Goal: Task Accomplishment & Management: Use online tool/utility

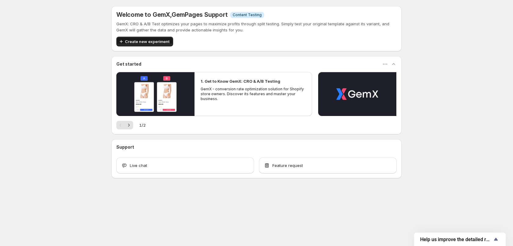
click at [161, 43] on span "Create new experiment" at bounding box center [147, 41] width 45 height 6
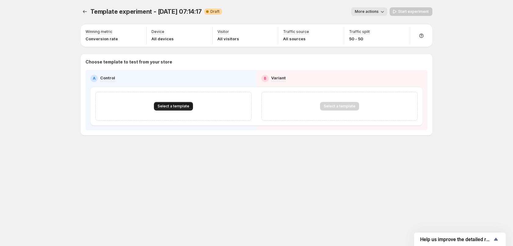
click at [188, 104] on button "Select a template" at bounding box center [173, 106] width 39 height 9
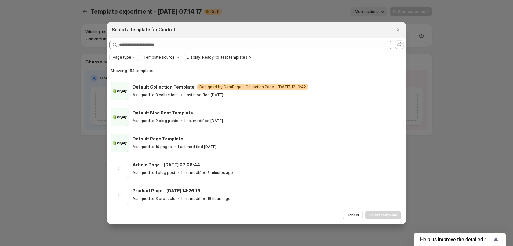
click at [132, 58] on icon "Page type" at bounding box center [134, 57] width 5 height 5
click at [132, 75] on span "Home page" at bounding box center [132, 76] width 22 height 5
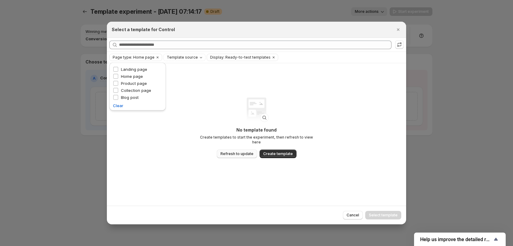
click at [247, 154] on button "Refresh to update" at bounding box center [237, 154] width 40 height 9
click at [271, 56] on icon "Clear" at bounding box center [273, 57] width 5 height 5
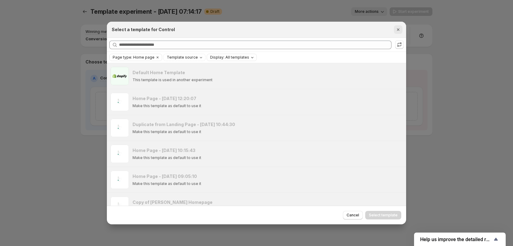
click at [399, 30] on icon "Close" at bounding box center [398, 29] width 2 height 2
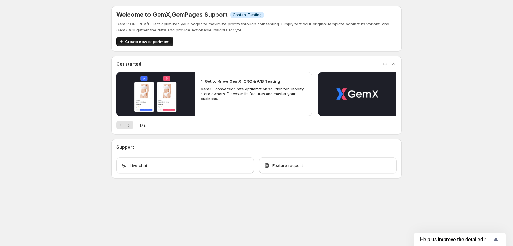
click at [150, 40] on span "Create new experiment" at bounding box center [147, 41] width 45 height 6
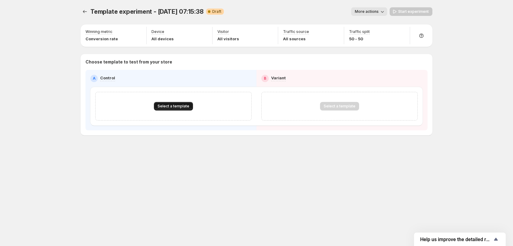
click at [182, 108] on span "Select a template" at bounding box center [174, 106] width 32 height 5
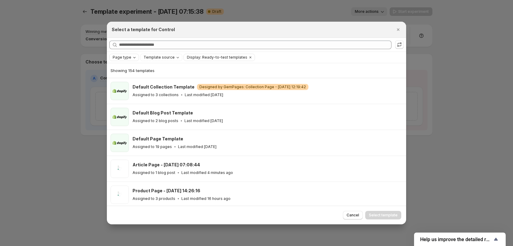
click at [134, 59] on icon "Page type" at bounding box center [134, 57] width 5 height 5
click at [133, 77] on span "Home page" at bounding box center [132, 76] width 22 height 5
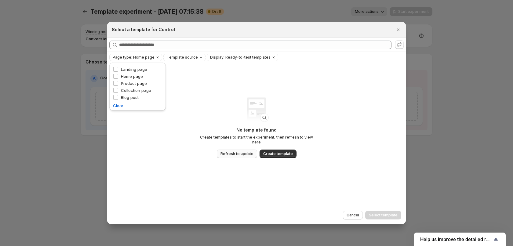
click at [243, 153] on span "Refresh to update" at bounding box center [236, 153] width 33 height 5
click at [271, 57] on icon "Clear" at bounding box center [273, 57] width 5 height 5
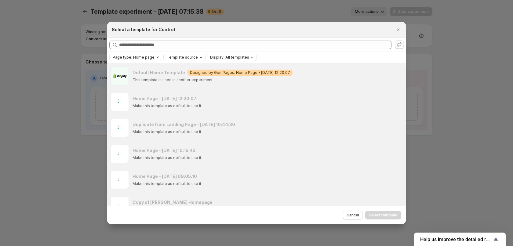
click at [191, 57] on span "Template source" at bounding box center [182, 57] width 31 height 5
click at [187, 76] on span "GemPages" at bounding box center [183, 76] width 21 height 5
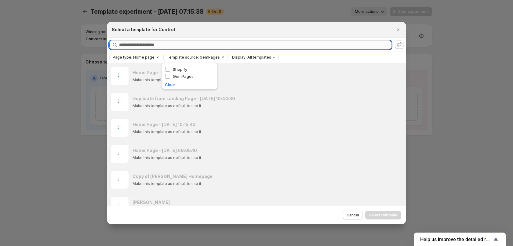
click at [227, 48] on input "Searching all templates" at bounding box center [255, 45] width 272 height 9
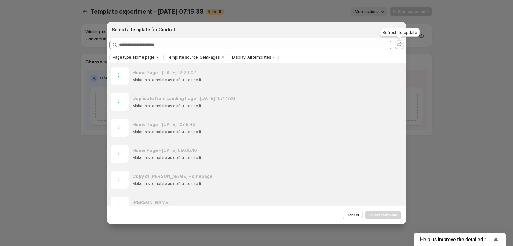
click at [401, 46] on icon ":rf:" at bounding box center [399, 45] width 6 height 6
click at [126, 105] on span ":rf:" at bounding box center [120, 102] width 18 height 18
click at [154, 126] on h3 "Home Page - [DATE] 10:15:43" at bounding box center [164, 125] width 63 height 6
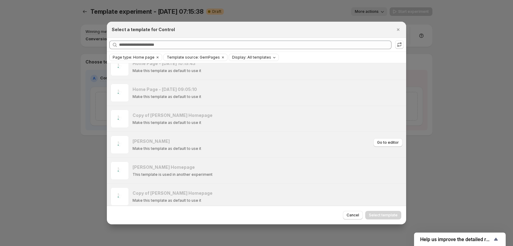
click at [157, 144] on h3 "[PERSON_NAME]" at bounding box center [151, 141] width 37 height 6
click at [161, 171] on div "Jane Homepage This template is used in another experiment" at bounding box center [249, 170] width 232 height 13
click at [165, 189] on div "Copy of Jane Homepage Make this template as default to use it Go to editor" at bounding box center [268, 196] width 270 height 18
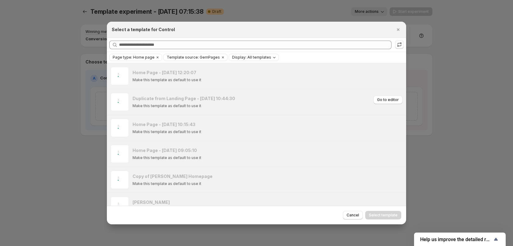
click at [129, 105] on span ":rf:" at bounding box center [120, 102] width 18 height 18
click at [135, 132] on p "Make this template as default to use it" at bounding box center [167, 131] width 69 height 5
click at [159, 153] on h3 "Home Page - [DATE] 09:05:10" at bounding box center [165, 150] width 64 height 6
click at [171, 184] on p "Make this template as default to use it" at bounding box center [167, 183] width 69 height 5
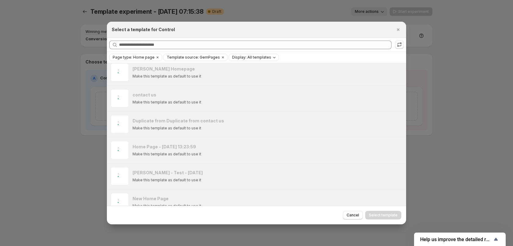
scroll to position [506, 0]
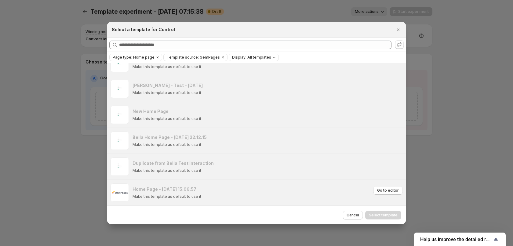
click at [163, 189] on h3 "Home Page - [DATE] 15:06:57" at bounding box center [165, 189] width 64 height 6
click at [157, 162] on h3 "Duplicate from Bella Test Interaction" at bounding box center [173, 163] width 81 height 6
click at [157, 138] on h3 "Bella Home Page - [DATE] 22:12:15" at bounding box center [170, 137] width 74 height 6
click at [157, 115] on h3 "New Home Page" at bounding box center [151, 111] width 36 height 6
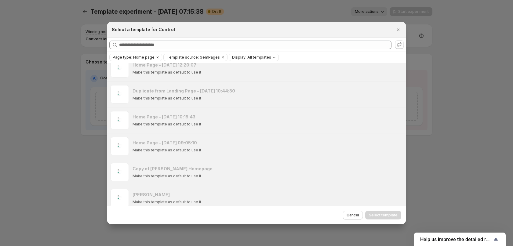
scroll to position [0, 0]
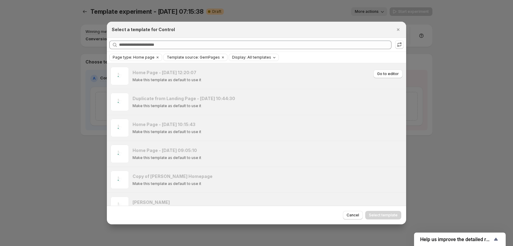
click at [176, 80] on p "Make this template as default to use it" at bounding box center [167, 80] width 69 height 5
click at [354, 215] on span "Cancel" at bounding box center [353, 215] width 13 height 5
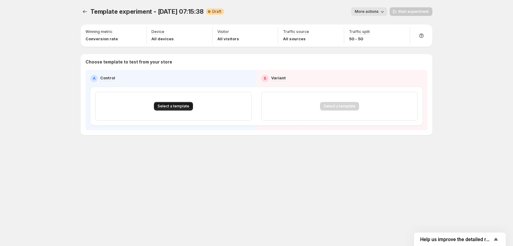
click at [179, 108] on span "Select a template" at bounding box center [174, 106] width 32 height 5
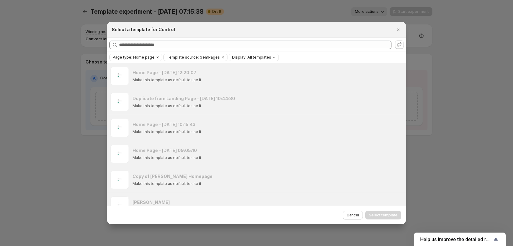
click at [272, 59] on icon "Display: All templates" at bounding box center [274, 57] width 5 height 5
click at [262, 68] on span "Ready-to-test templates" at bounding box center [258, 69] width 46 height 5
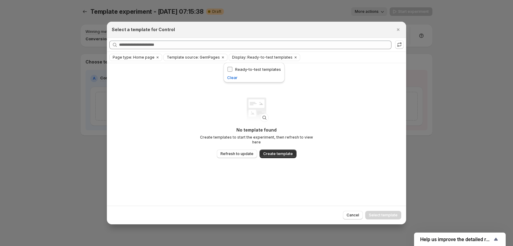
click at [262, 68] on span "Ready-to-test templates" at bounding box center [258, 69] width 46 height 5
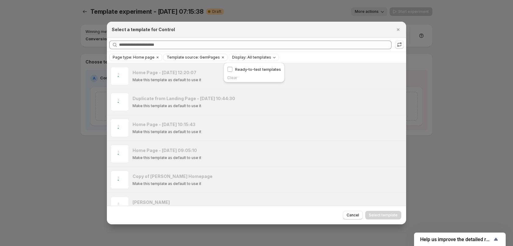
click at [329, 52] on div "Page type: Home page Template source: GemPages Display: All templates Clear all" at bounding box center [256, 57] width 299 height 11
click at [393, 45] on div "Searching all templates" at bounding box center [256, 44] width 294 height 9
click at [399, 46] on icon ":rf:" at bounding box center [399, 45] width 6 height 6
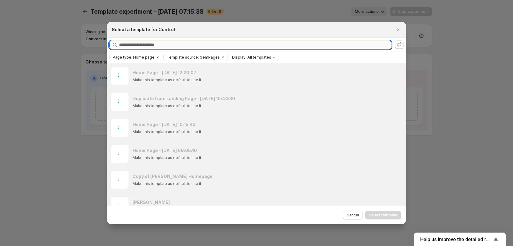
click at [149, 47] on input "Searching all templates" at bounding box center [255, 45] width 272 height 9
click at [395, 27] on icon "Close" at bounding box center [398, 30] width 6 height 6
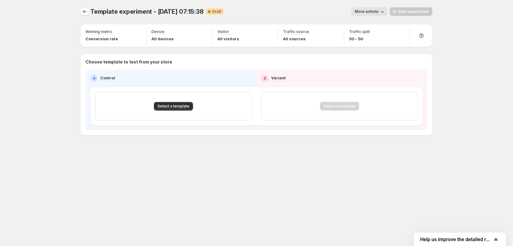
click at [82, 11] on icon "Experiments" at bounding box center [85, 12] width 6 height 6
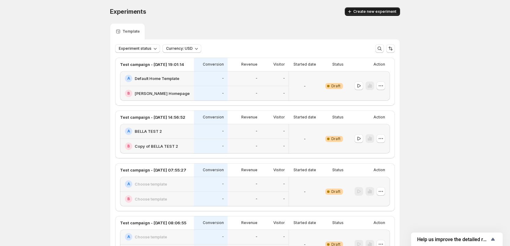
click at [370, 12] on span "Create new experiment" at bounding box center [374, 11] width 43 height 5
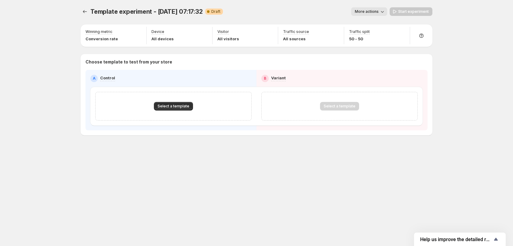
click at [166, 111] on div "Select a template" at bounding box center [173, 106] width 156 height 29
click at [169, 106] on span "Select a template" at bounding box center [174, 106] width 32 height 5
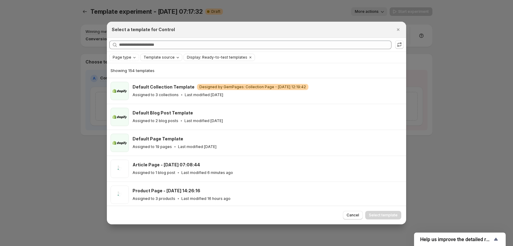
click at [151, 55] on span "Template source" at bounding box center [159, 57] width 31 height 5
click at [157, 75] on span "GemPages" at bounding box center [161, 76] width 21 height 5
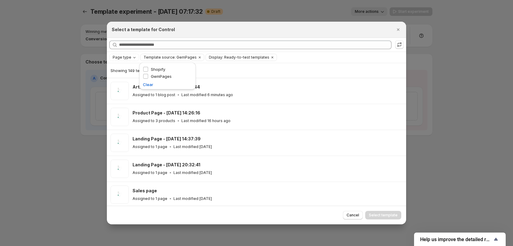
click at [145, 51] on div "Searching all templates" at bounding box center [256, 45] width 299 height 14
click at [131, 57] on div "Page type" at bounding box center [124, 57] width 25 height 6
click at [131, 76] on span "Home page" at bounding box center [132, 76] width 22 height 5
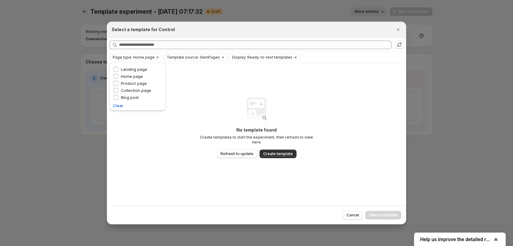
click at [293, 58] on icon "Clear" at bounding box center [295, 57] width 5 height 5
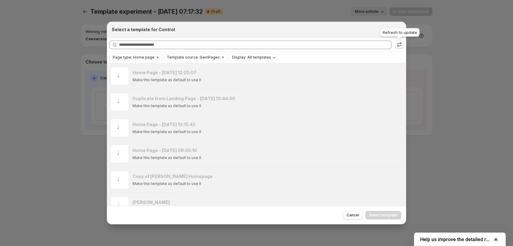
click at [396, 46] on icon ":r6u:" at bounding box center [399, 45] width 6 height 6
click at [151, 56] on span "Page type: Home page" at bounding box center [134, 57] width 42 height 5
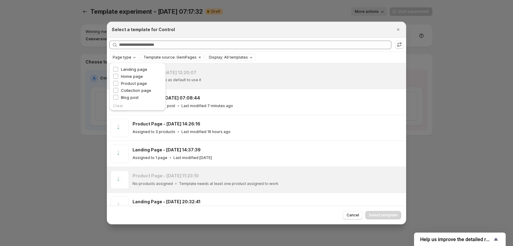
click at [113, 84] on div "Page type Landing page Home page Product page Collection page Blog post Clear" at bounding box center [137, 87] width 56 height 48
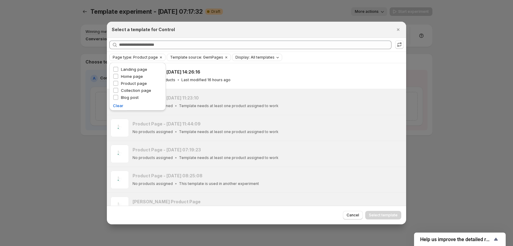
click at [304, 56] on div "Page type: Product page Template source: GemPages Display: All templates Clear …" at bounding box center [256, 57] width 294 height 7
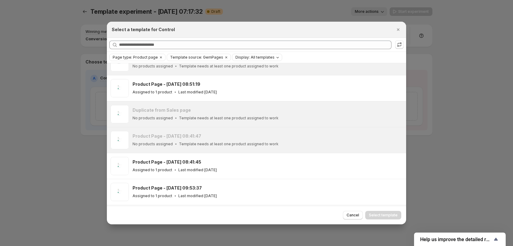
scroll to position [183, 0]
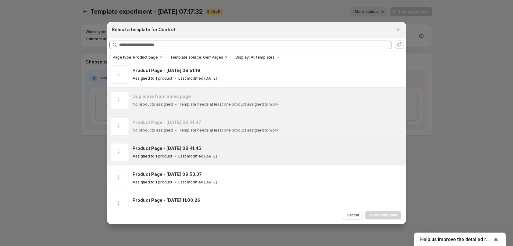
click at [122, 151] on span ":r6u:" at bounding box center [120, 152] width 18 height 18
click at [387, 217] on span "Select template" at bounding box center [383, 215] width 29 height 5
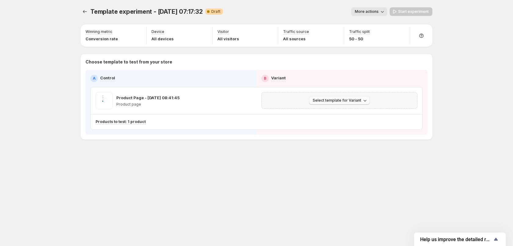
click at [321, 102] on span "Select template for Variant" at bounding box center [337, 100] width 49 height 5
click at [352, 124] on span "Create Variant based on Control" at bounding box center [340, 123] width 62 height 5
click at [420, 10] on span "Start experiment" at bounding box center [413, 11] width 31 height 5
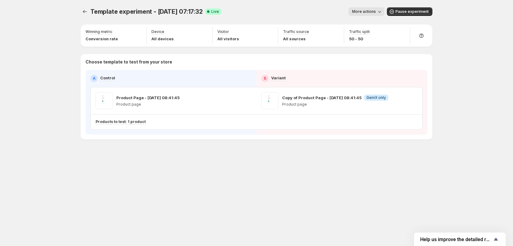
click at [380, 14] on icon "button" at bounding box center [379, 12] width 6 height 6
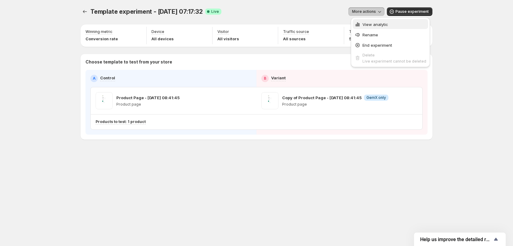
click at [381, 21] on span "View analytic" at bounding box center [394, 24] width 64 height 6
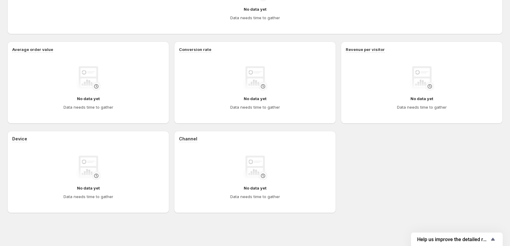
scroll to position [210, 0]
